Goal: Transaction & Acquisition: Purchase product/service

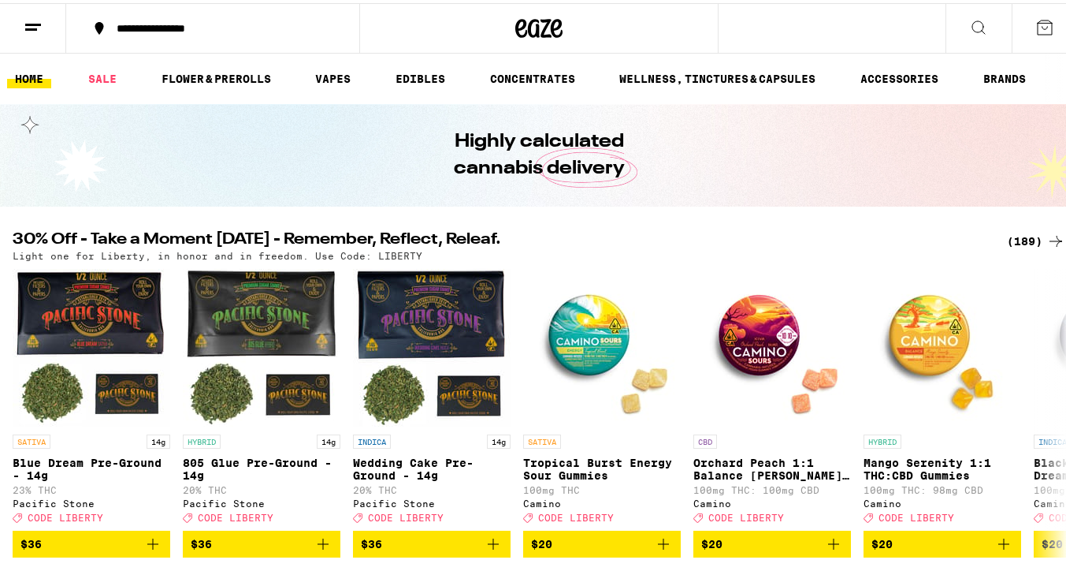
click at [32, 26] on line at bounding box center [31, 26] width 12 height 0
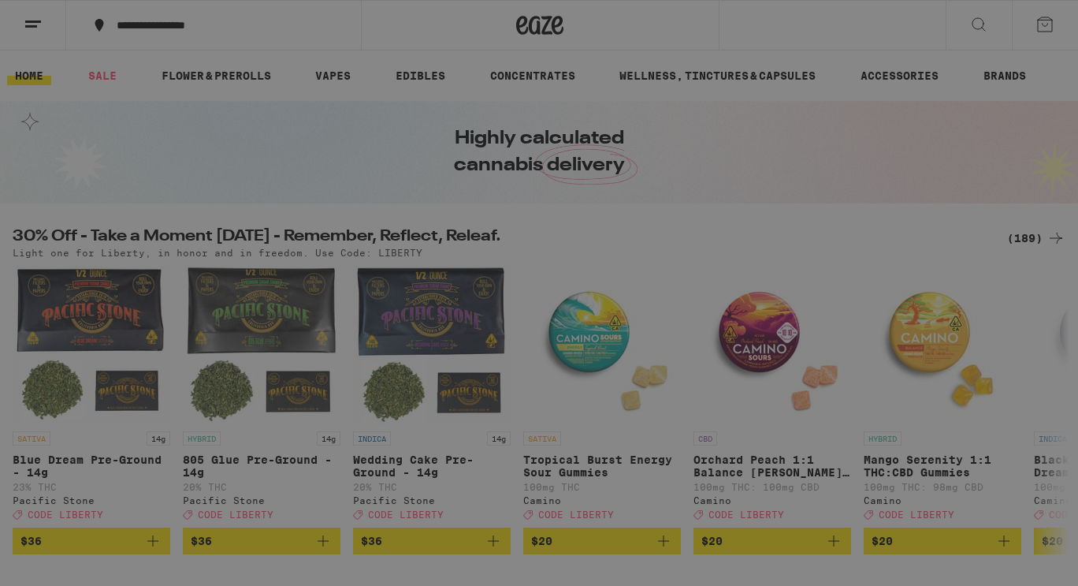
drag, startPoint x: 136, startPoint y: 105, endPoint x: 109, endPoint y: 110, distance: 28.1
click at [109, 110] on div "Buy It Again" at bounding box center [136, 104] width 112 height 19
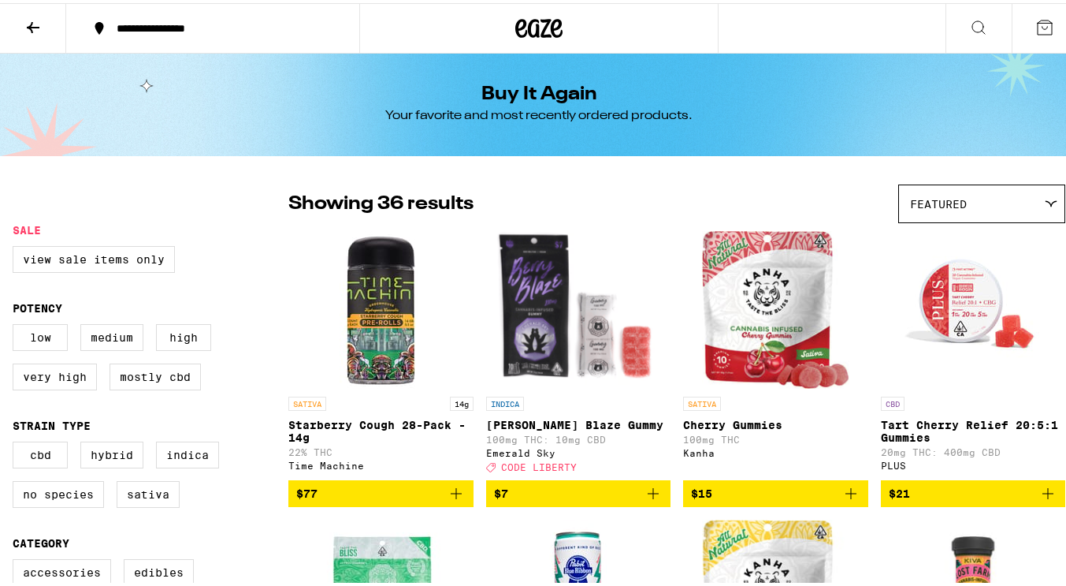
click at [955, 303] on img "Open page for Tart Cherry Relief 20:5:1 Gummies from PLUS" at bounding box center [974, 307] width 158 height 158
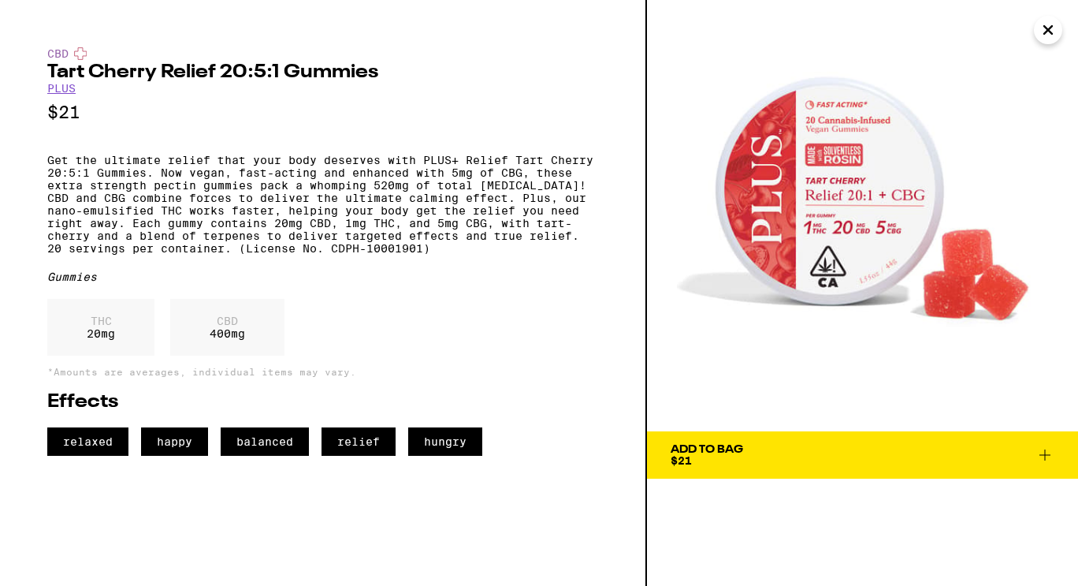
click at [1043, 454] on icon at bounding box center [1045, 454] width 19 height 19
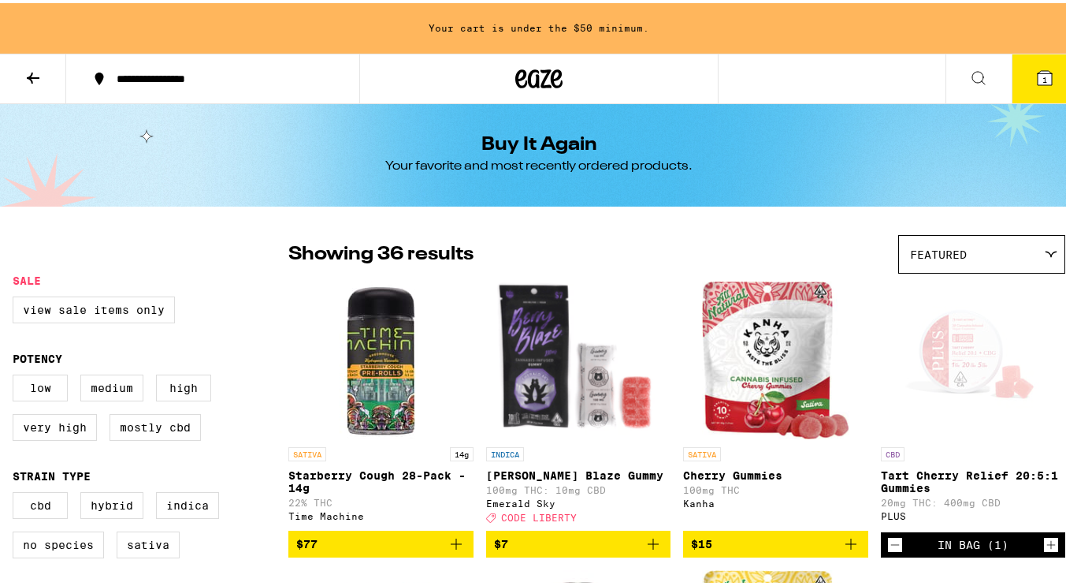
click at [1044, 545] on icon "Increment" at bounding box center [1051, 541] width 14 height 19
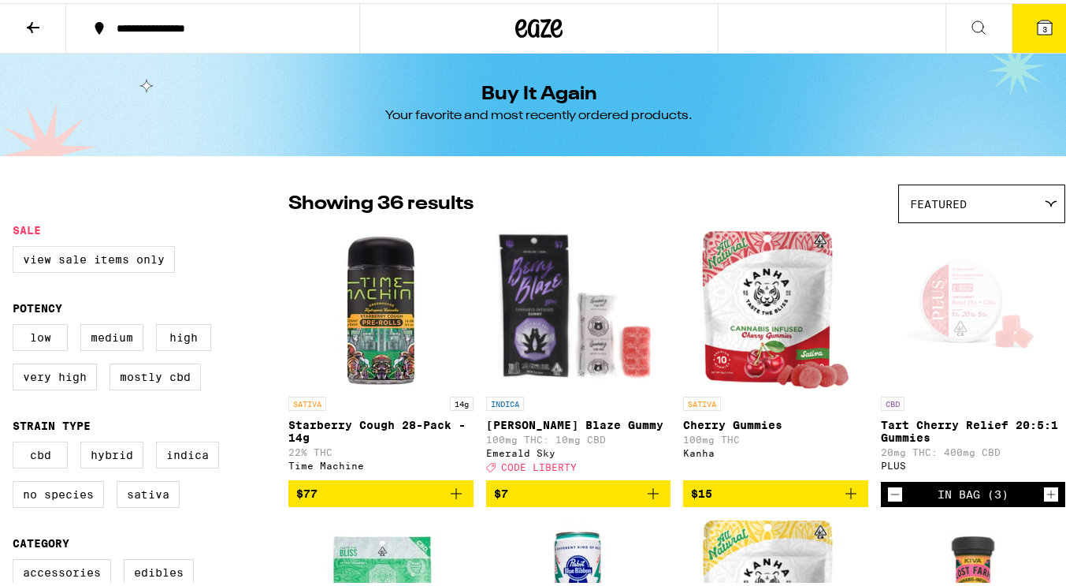
click at [1044, 500] on icon "Increment" at bounding box center [1051, 491] width 14 height 19
click at [33, 20] on icon at bounding box center [33, 24] width 19 height 19
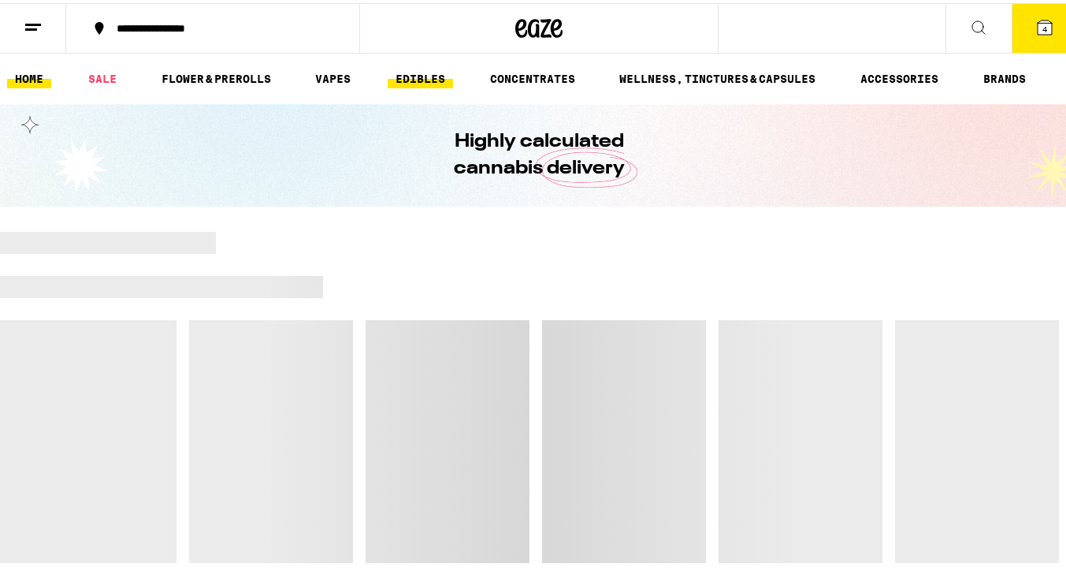
click at [416, 69] on link "EDIBLES" at bounding box center [420, 75] width 65 height 19
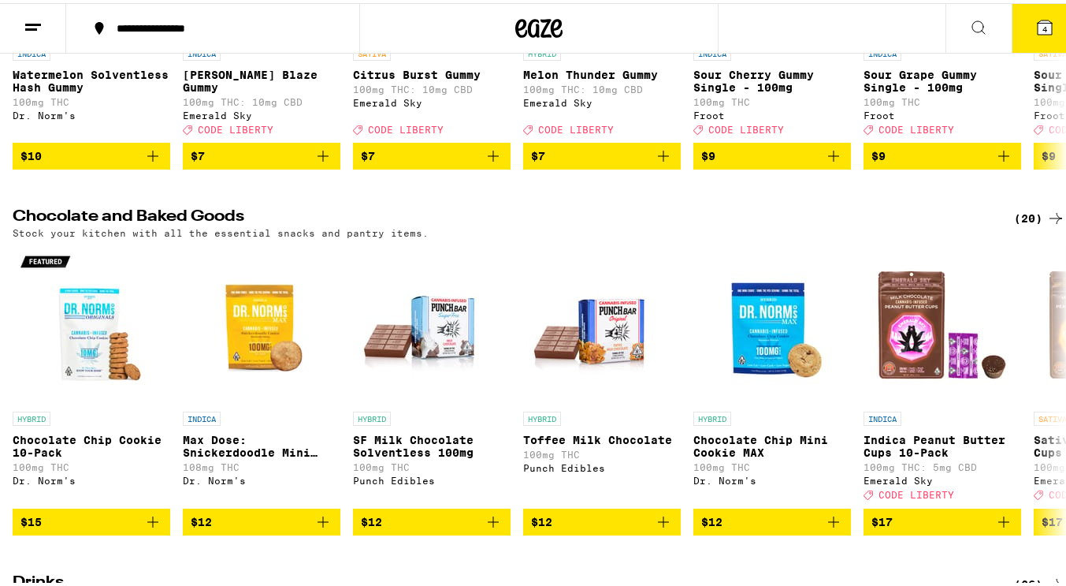
scroll to position [380, 0]
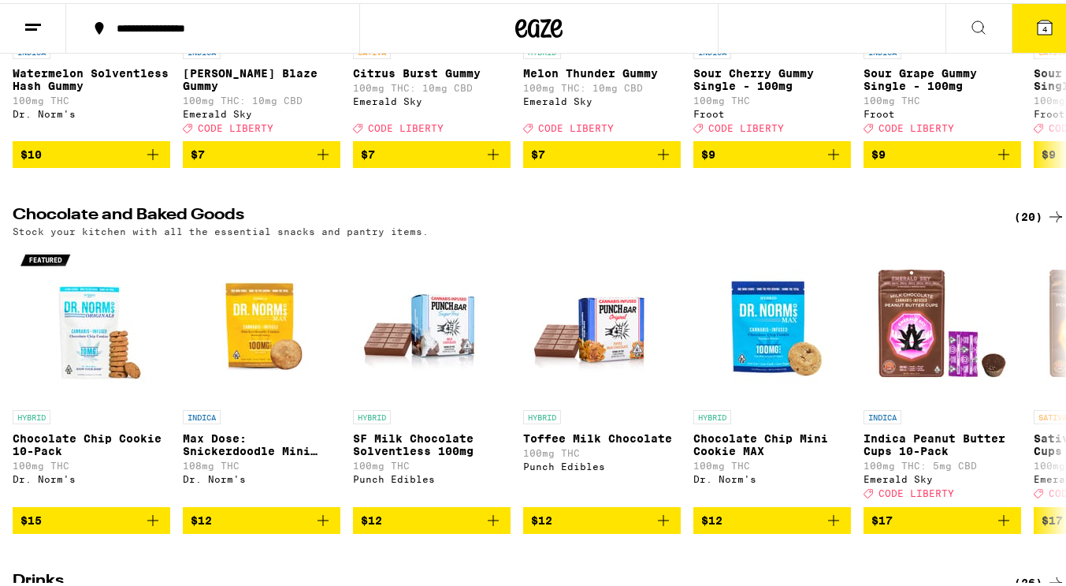
click at [1014, 223] on div "(20)" at bounding box center [1039, 213] width 51 height 19
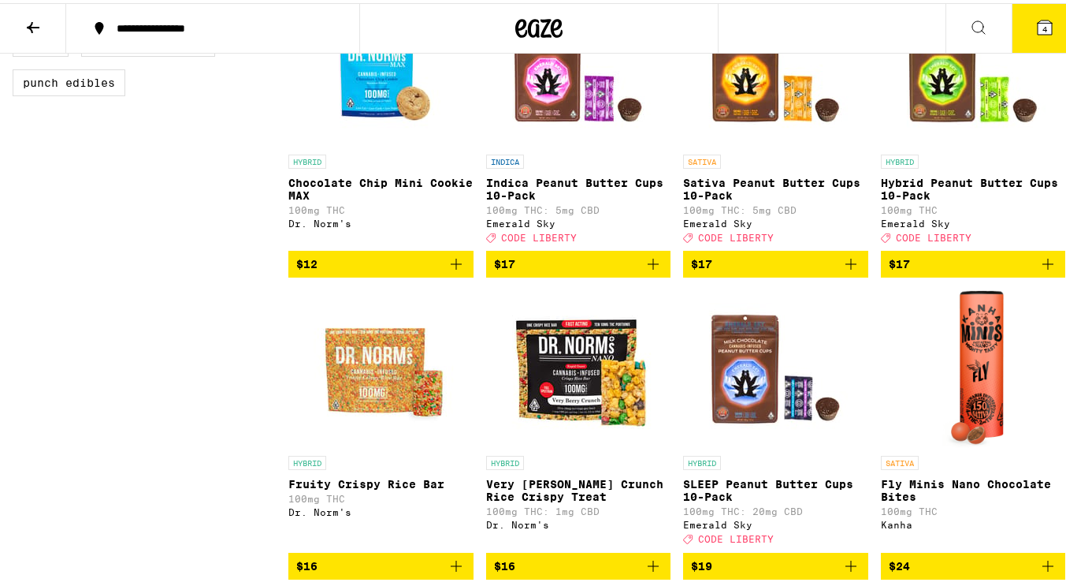
scroll to position [528, 0]
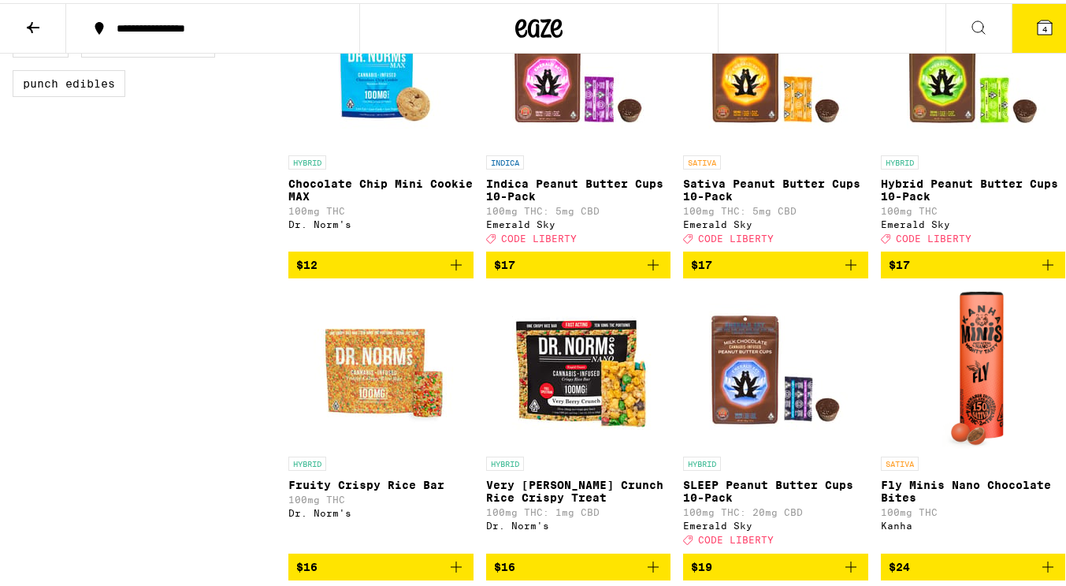
click at [700, 371] on img "Open page for SLEEP Peanut Butter Cups 10-Pack from Emerald Sky" at bounding box center [776, 367] width 158 height 158
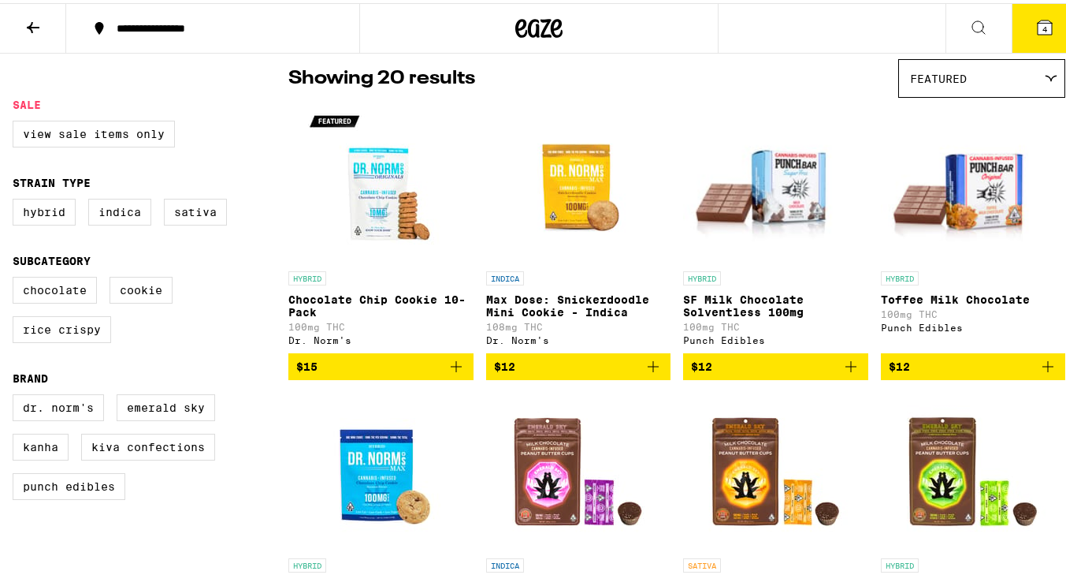
scroll to position [125, 0]
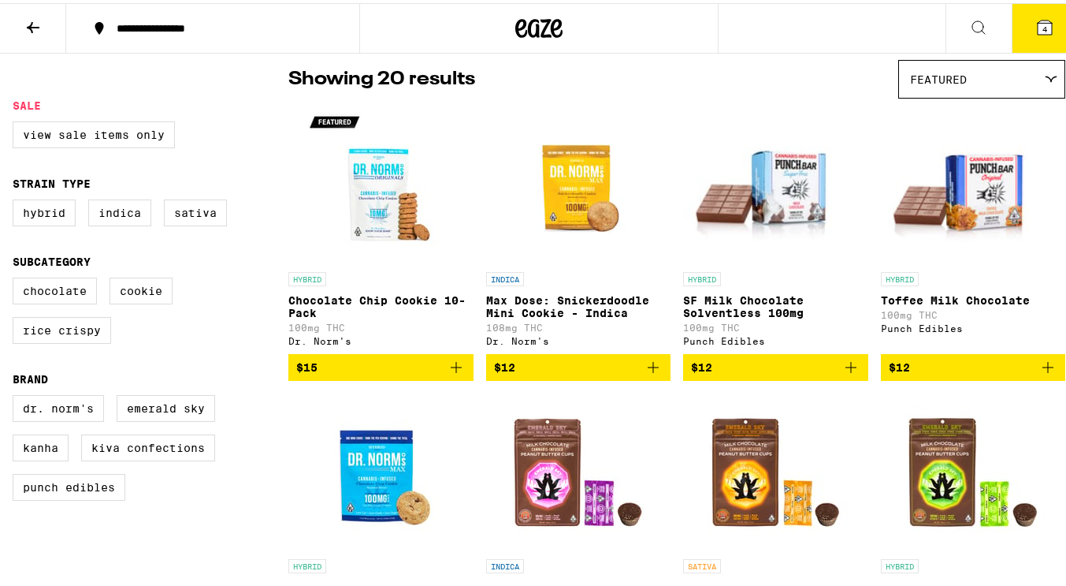
click at [453, 370] on icon "Add to bag" at bounding box center [456, 364] width 11 height 11
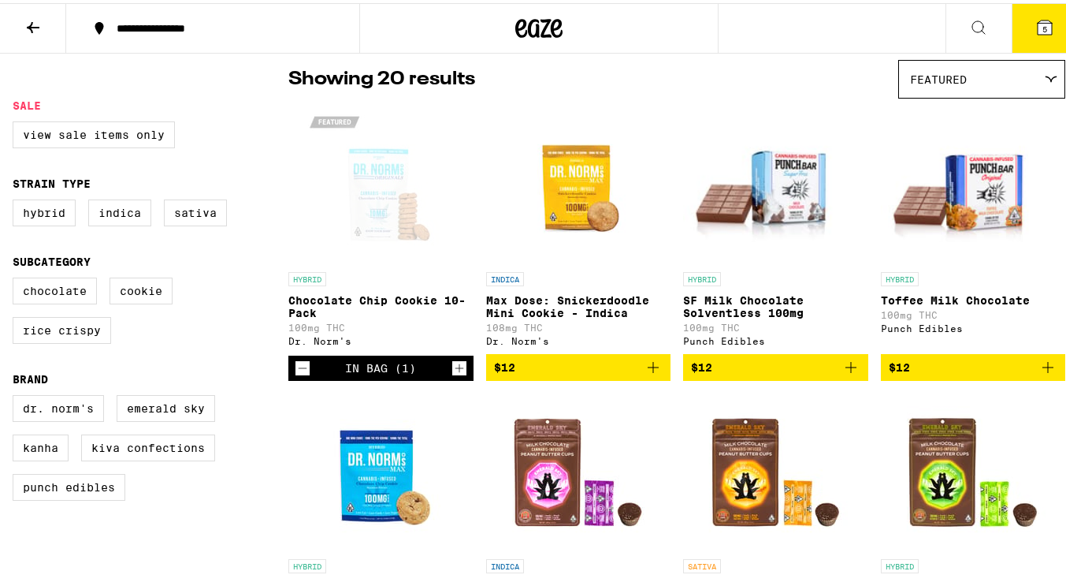
click at [649, 374] on icon "Add to bag" at bounding box center [653, 364] width 19 height 19
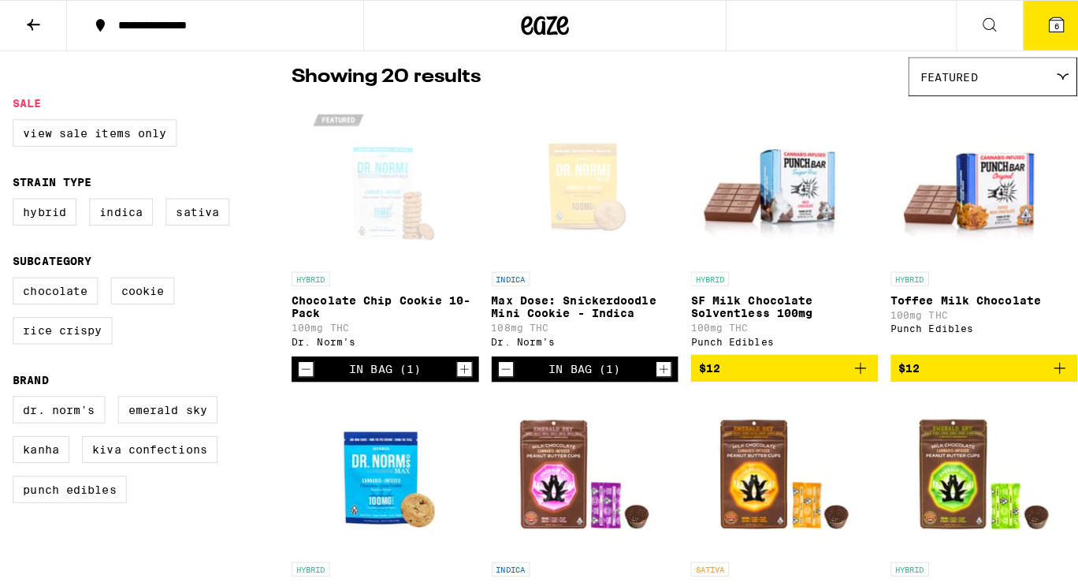
scroll to position [0, 0]
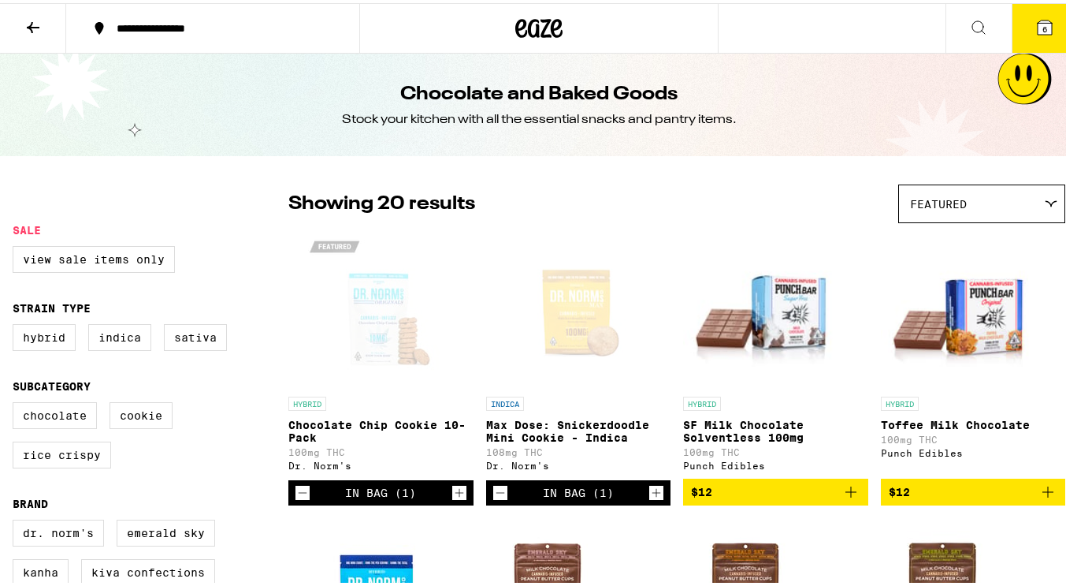
click at [1038, 20] on icon at bounding box center [1045, 24] width 14 height 14
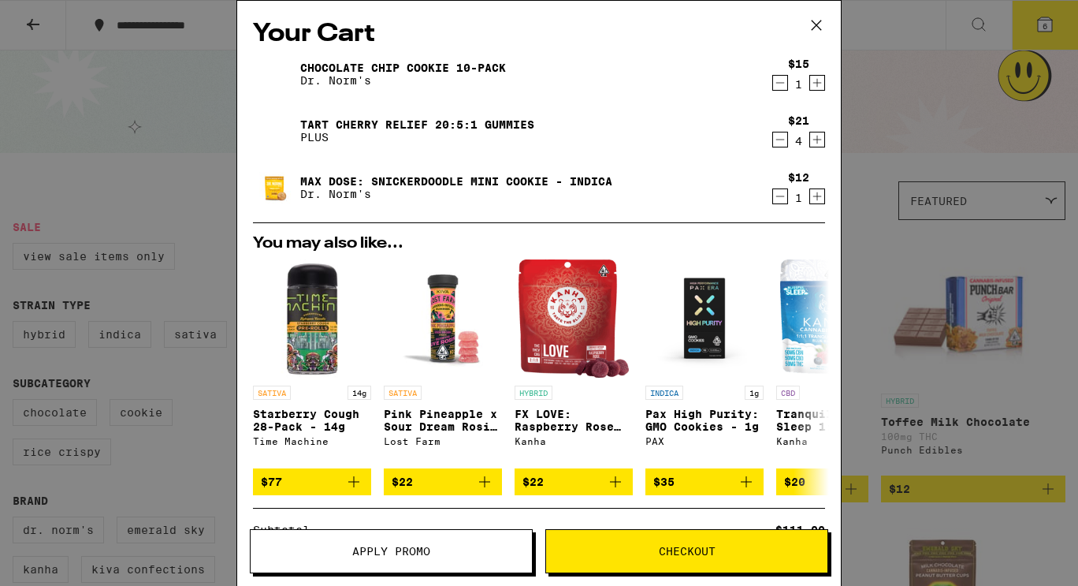
click at [641, 121] on div "Tart Cherry Relief 20:5:1 Gummies PLUS" at bounding box center [509, 131] width 512 height 44
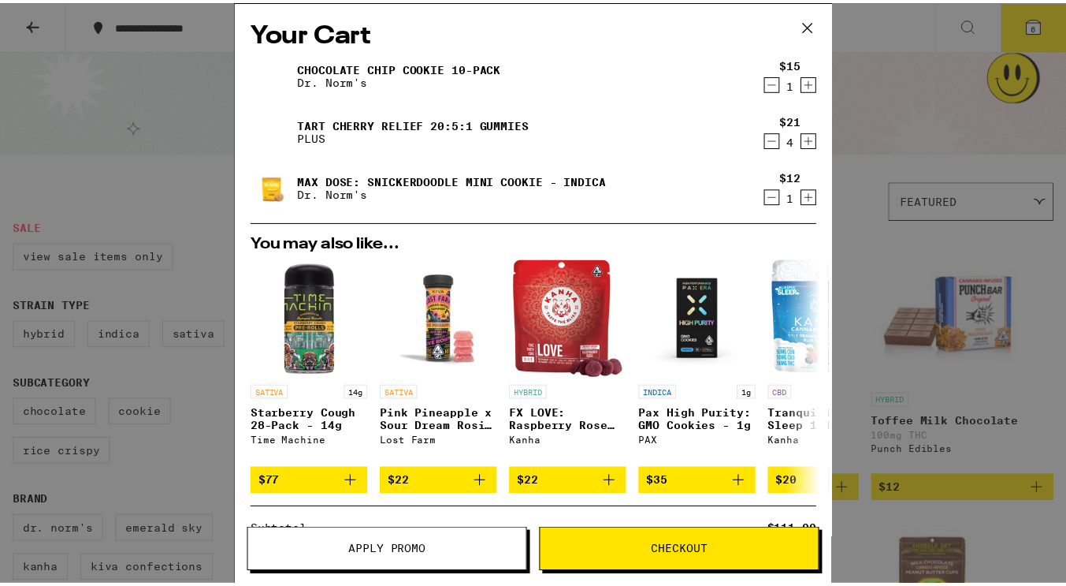
scroll to position [198, 0]
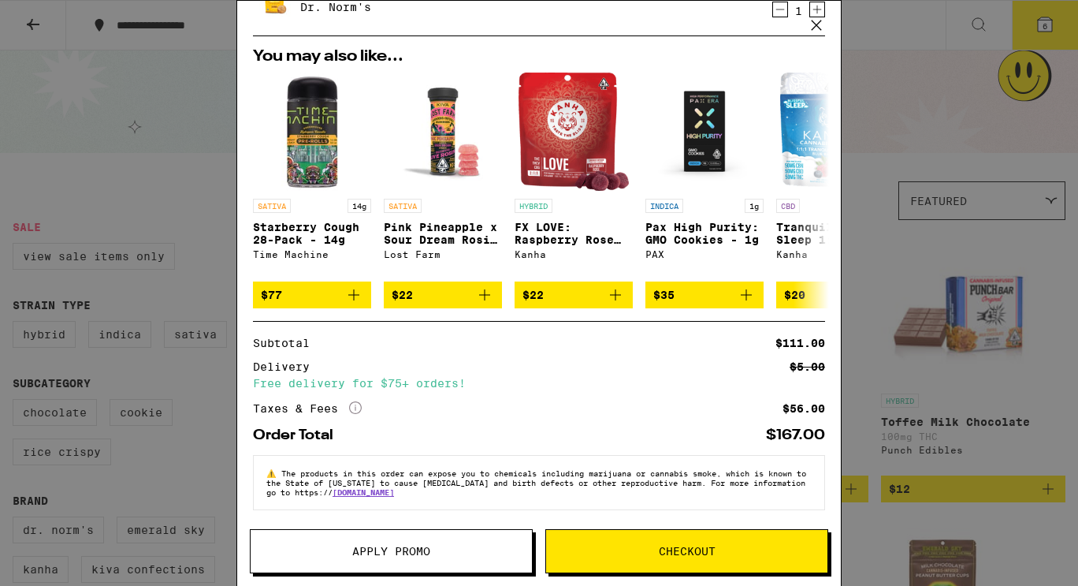
click at [681, 556] on span "Checkout" at bounding box center [687, 550] width 57 height 11
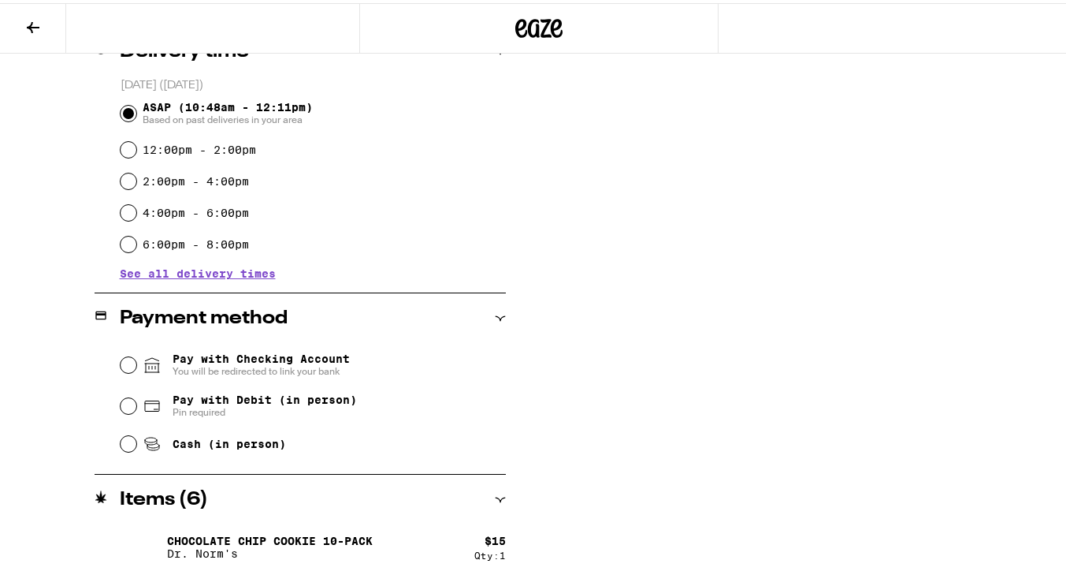
scroll to position [418, 0]
click at [126, 405] on input "Pay with Debit (in person) Pin required" at bounding box center [129, 402] width 16 height 16
radio input "true"
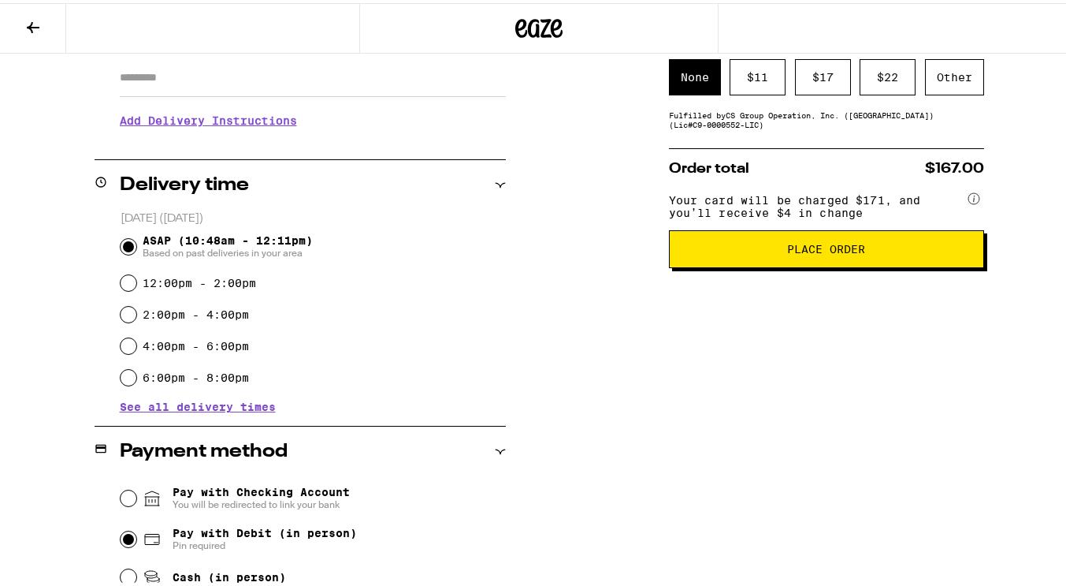
scroll to position [281, 0]
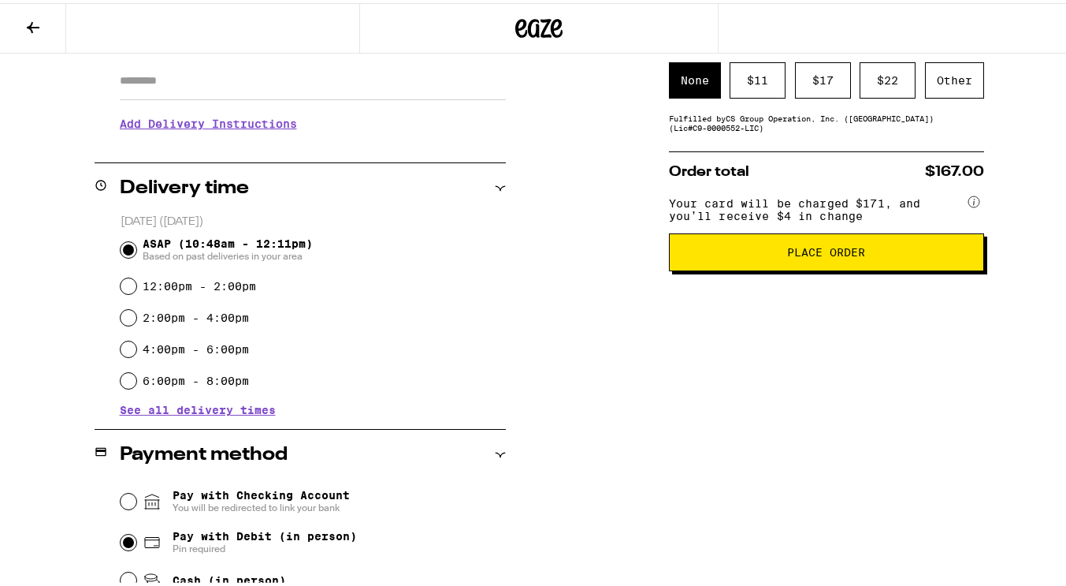
click at [787, 255] on span "Place Order" at bounding box center [826, 249] width 78 height 11
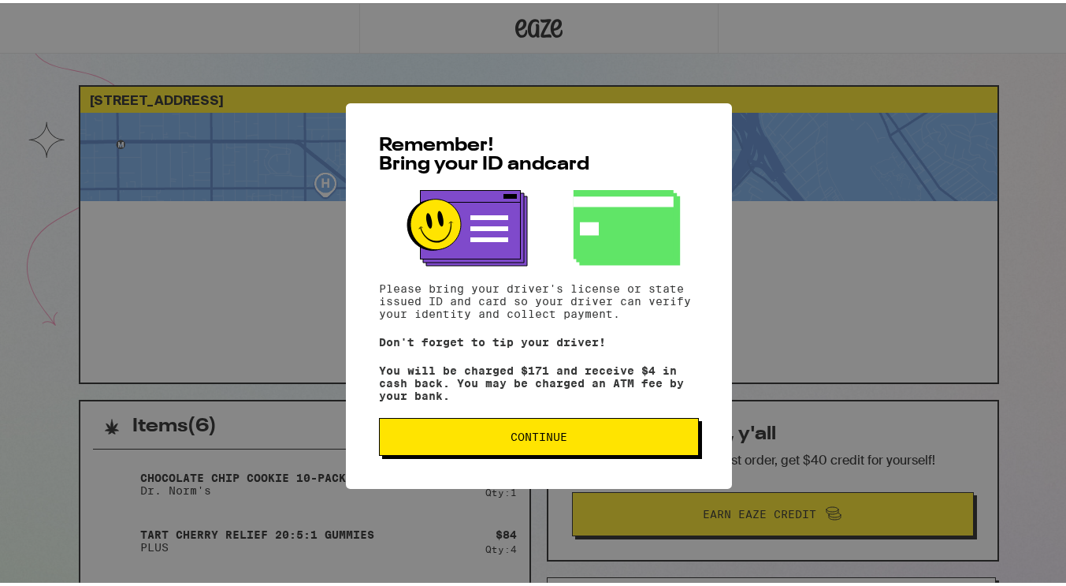
click at [540, 439] on span "Continue" at bounding box center [539, 433] width 57 height 11
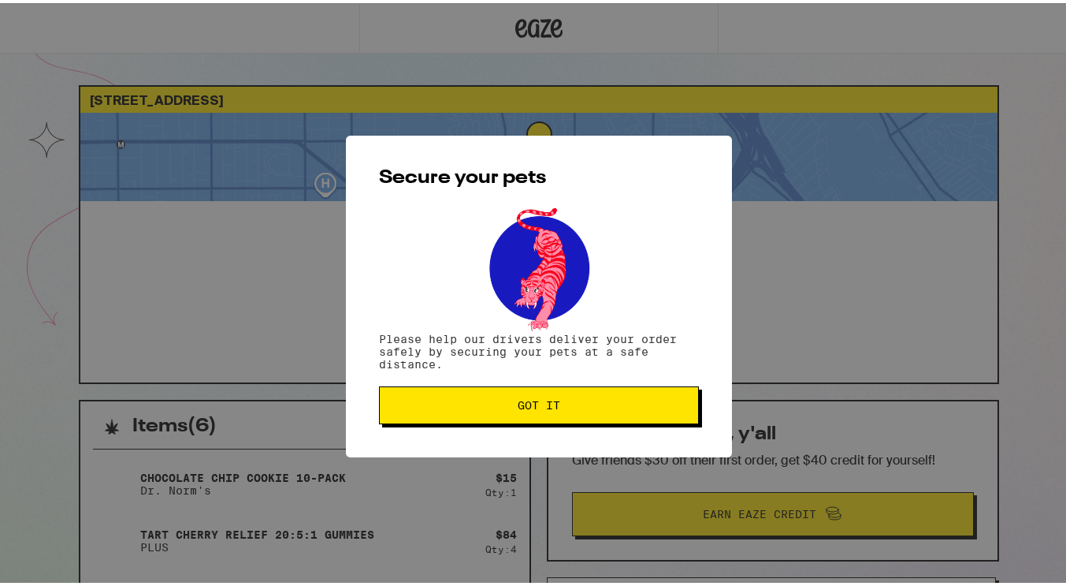
click at [538, 407] on span "Got it" at bounding box center [539, 401] width 43 height 11
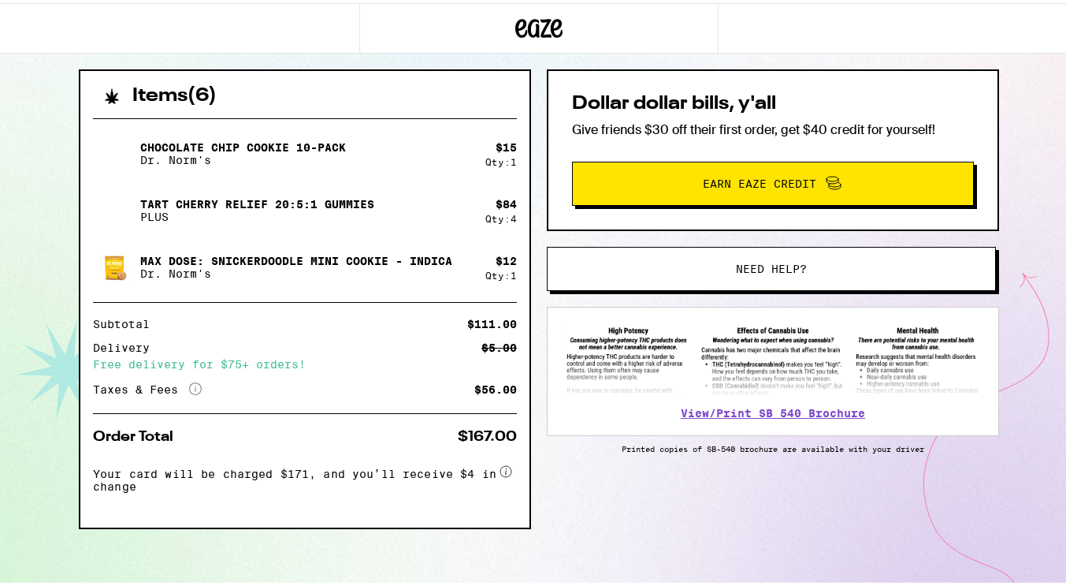
scroll to position [331, 0]
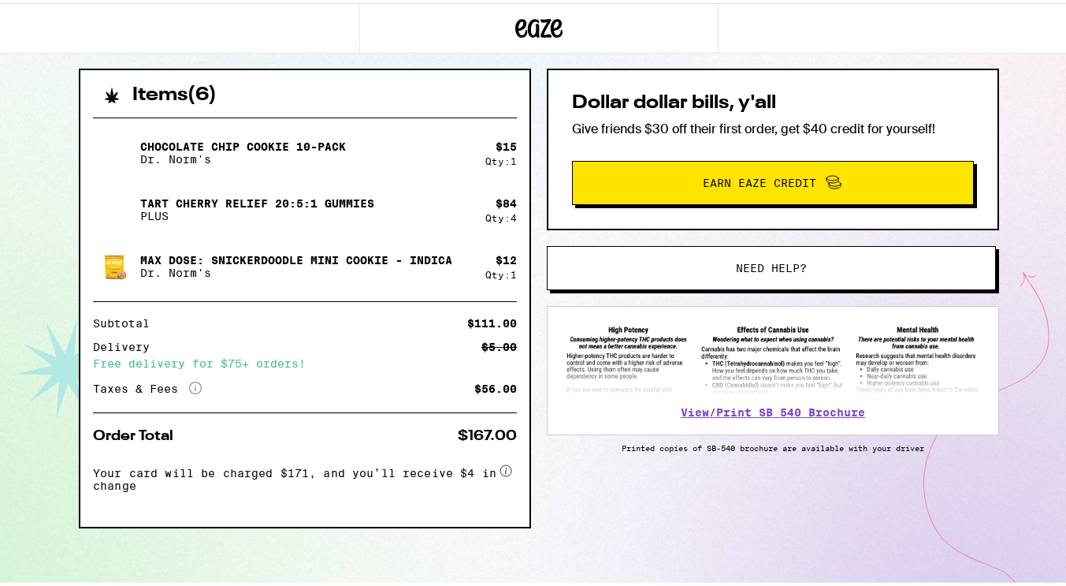
click at [375, 467] on span "Your card will be charged $171, and you’ll receive $4 in change" at bounding box center [295, 473] width 404 height 31
click at [189, 388] on icon "More Info" at bounding box center [195, 384] width 13 height 13
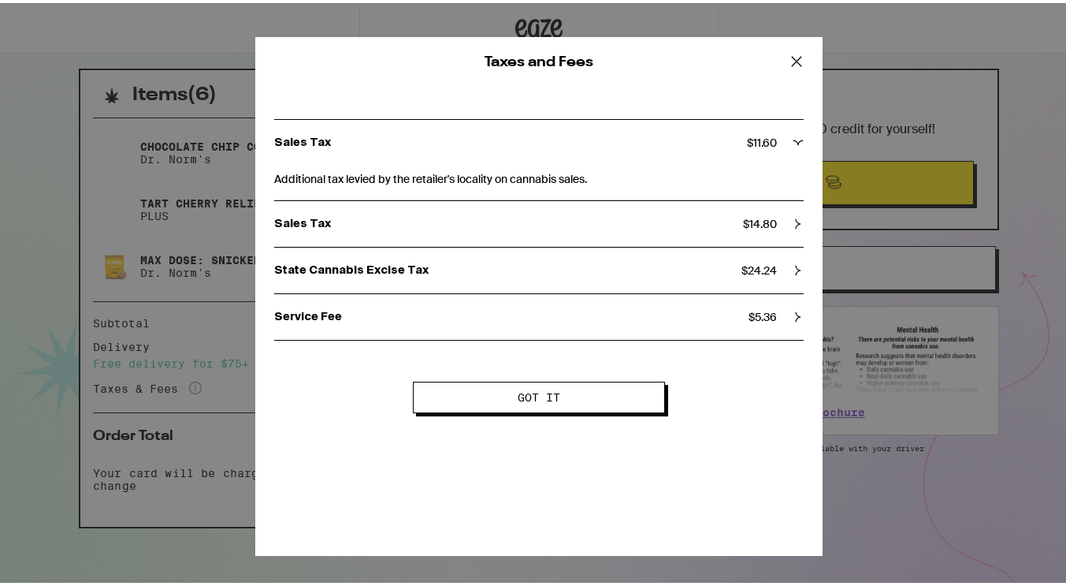
click at [188, 388] on div "Taxes and Fees Sales Tax $ 11.60 Additional tax levied by the retailer's locali…" at bounding box center [539, 293] width 1078 height 586
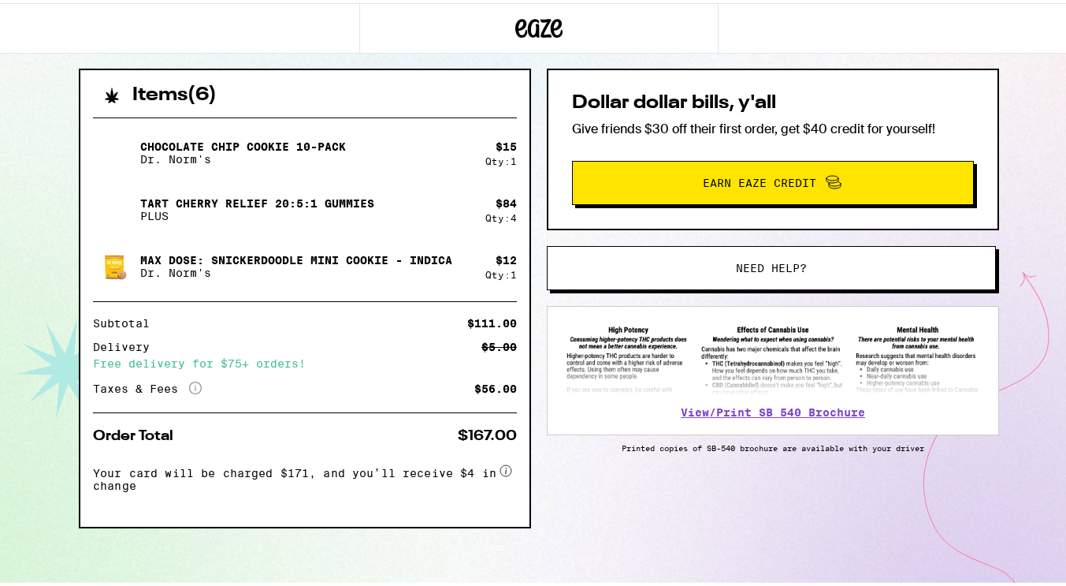
click at [189, 384] on icon "More Info" at bounding box center [195, 384] width 13 height 13
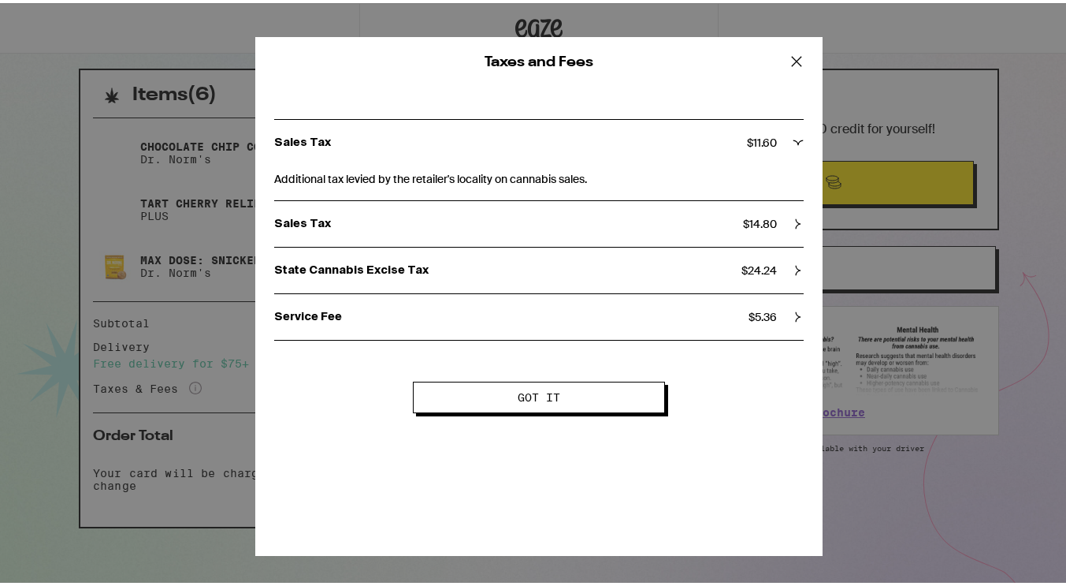
click at [541, 397] on button "Got it" at bounding box center [539, 394] width 252 height 32
